Goal: Information Seeking & Learning: Learn about a topic

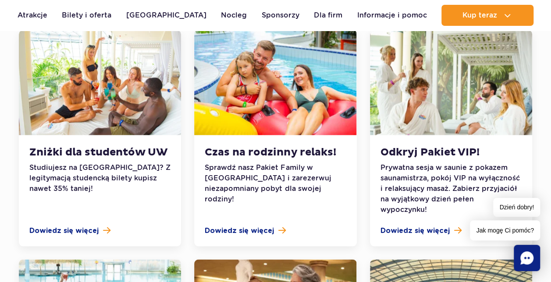
scroll to position [721, 0]
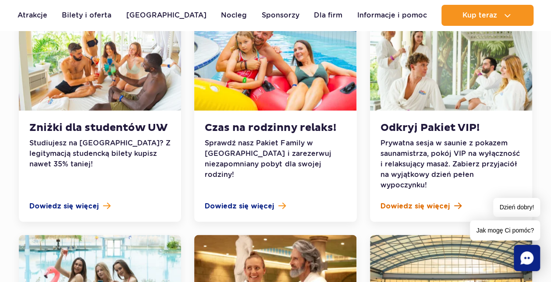
click at [428, 201] on span "Dowiedz się więcej" at bounding box center [414, 206] width 69 height 11
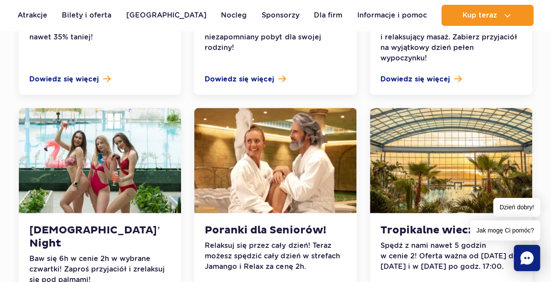
scroll to position [853, 0]
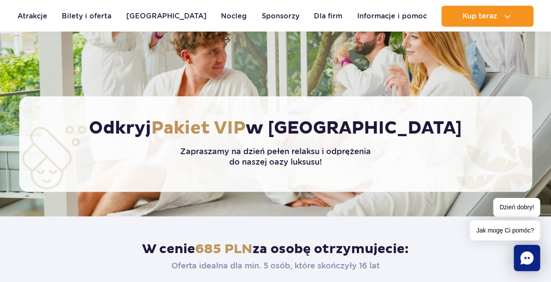
scroll to position [175, 0]
